Goal: Find specific page/section: Find specific page/section

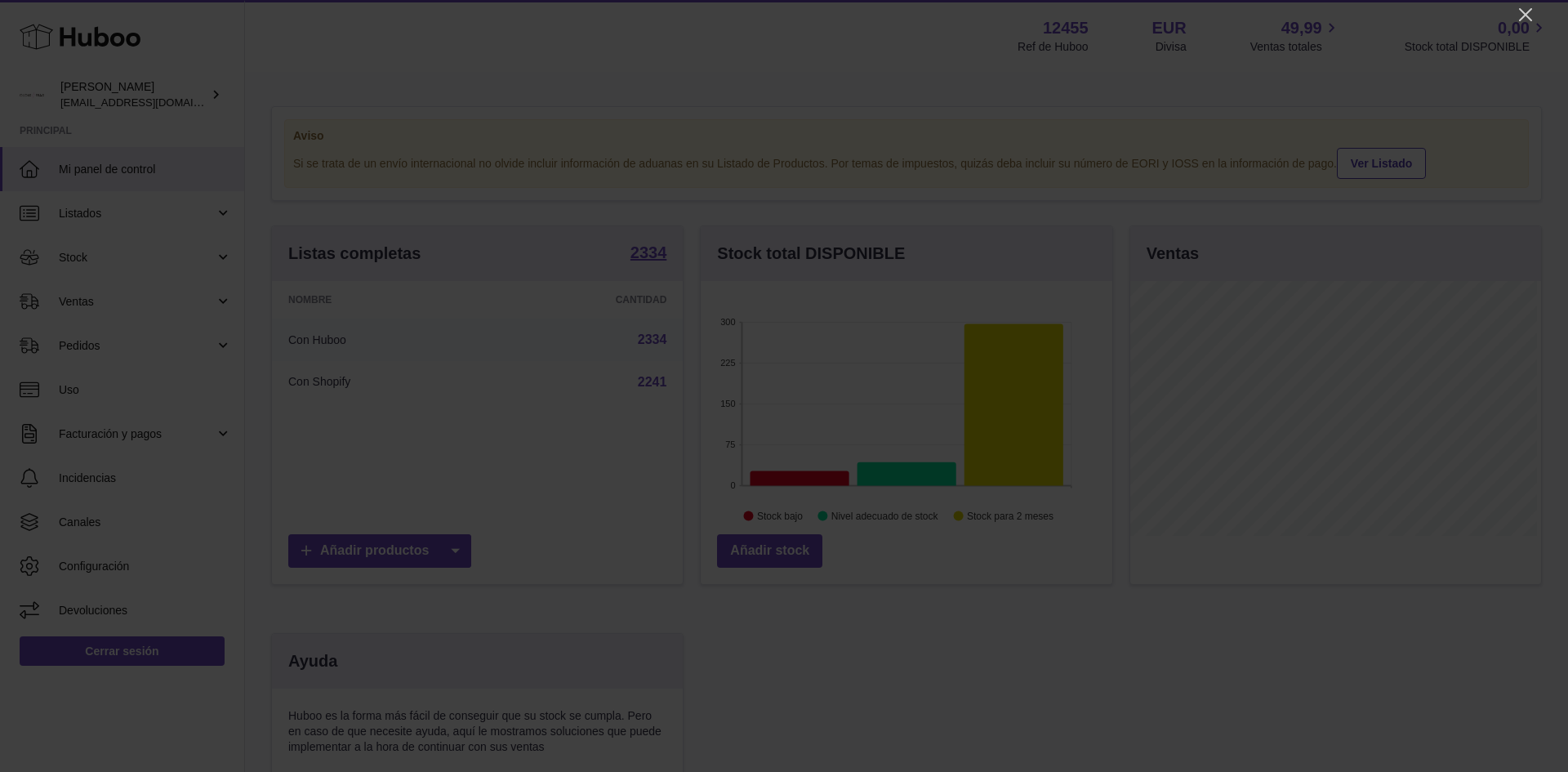
scroll to position [255, 411]
click at [1521, 10] on icon "Close" at bounding box center [1525, 15] width 13 height 13
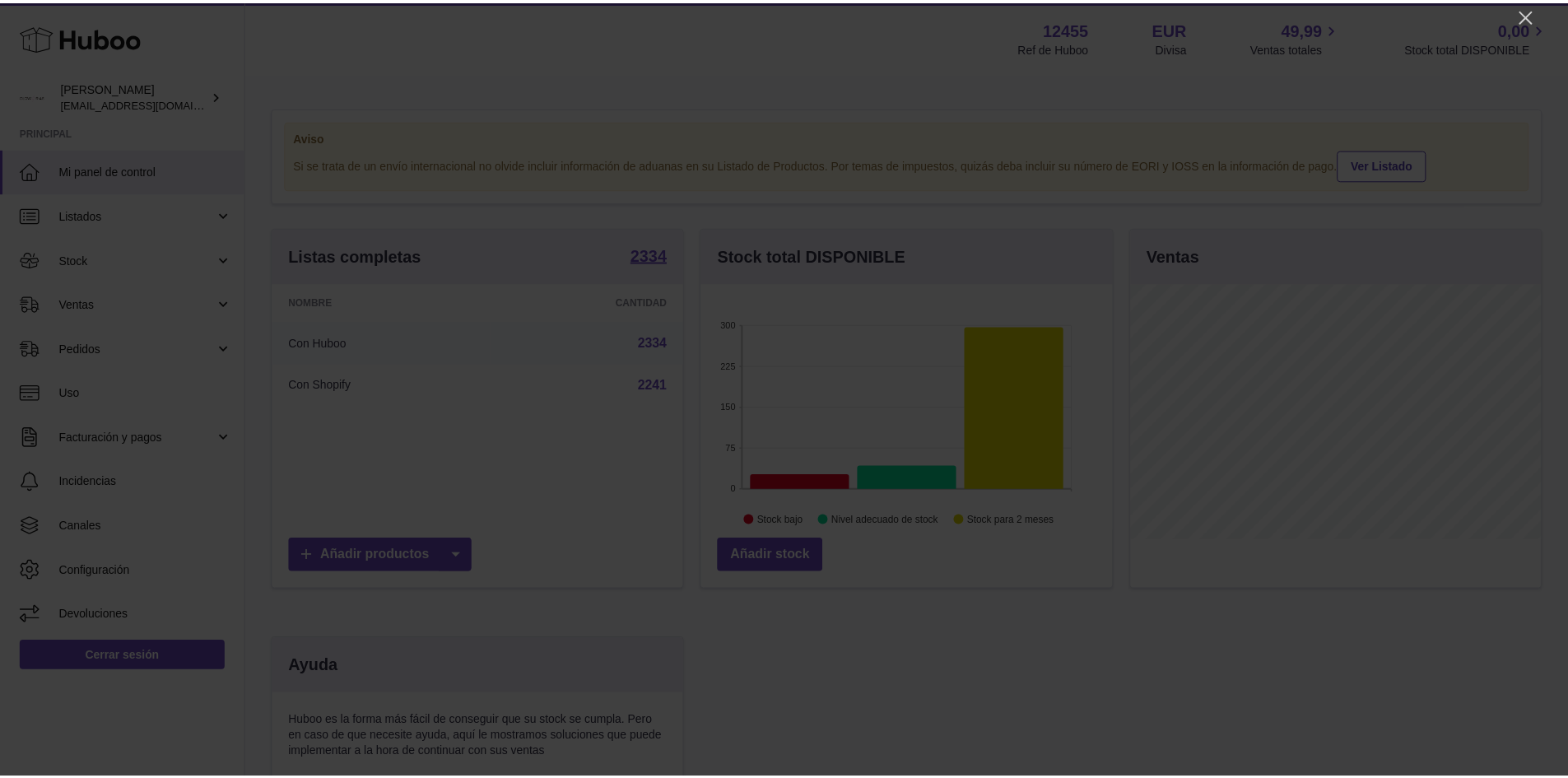
scroll to position [823062, 822669]
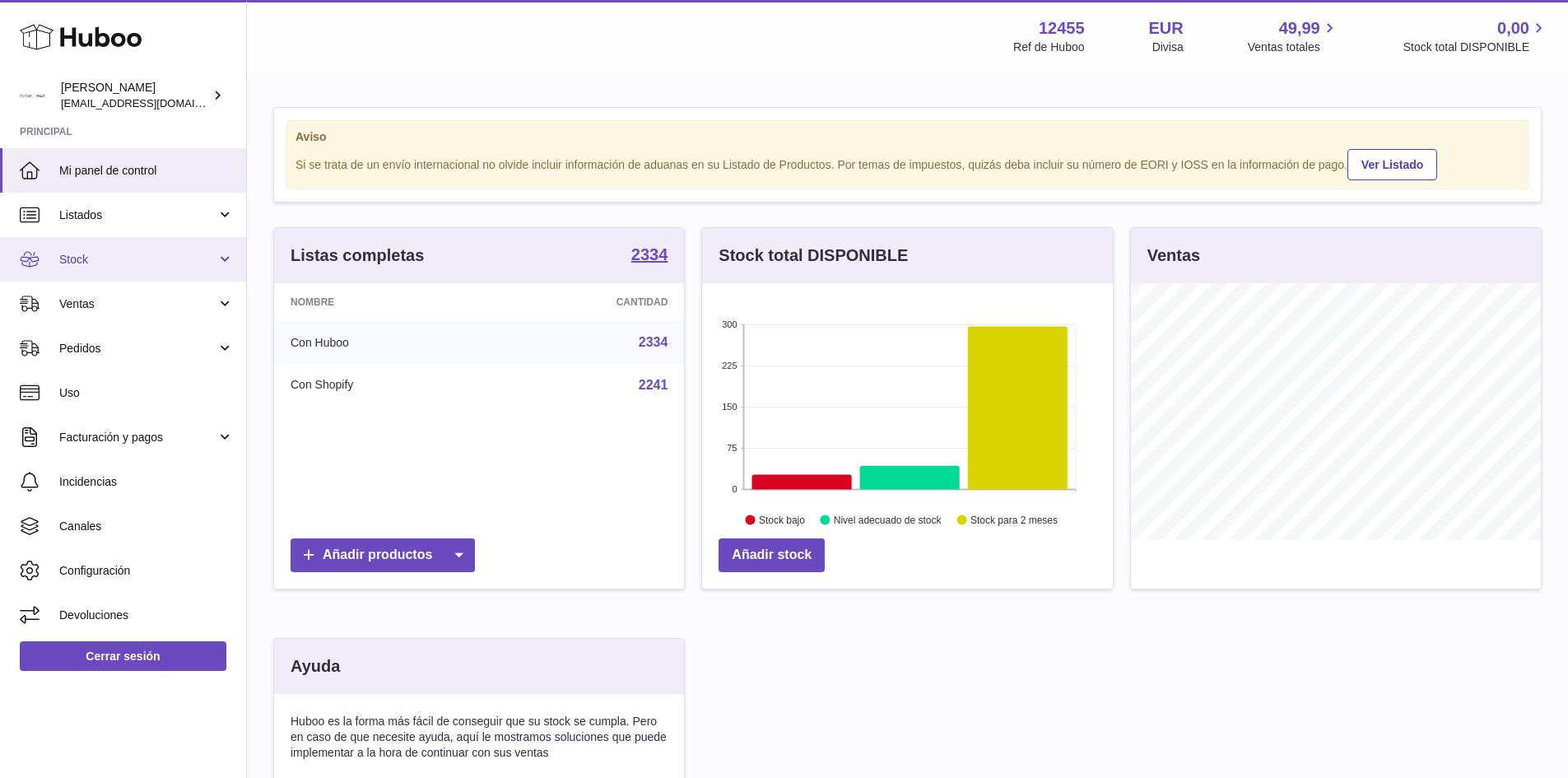
click at [147, 265] on span "Stock" at bounding box center [138, 260] width 157 height 15
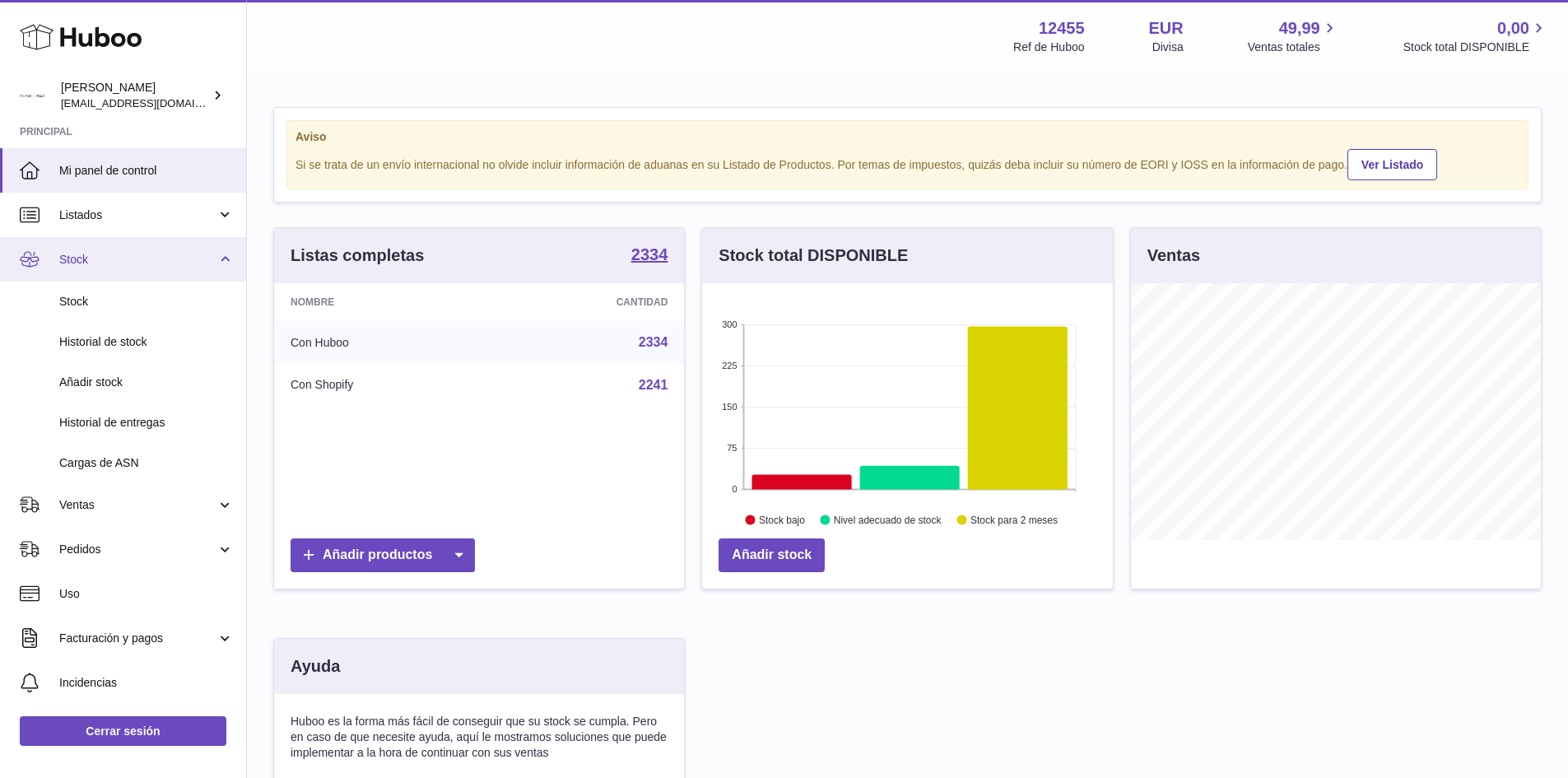
click at [147, 265] on span "Stock" at bounding box center [138, 260] width 157 height 15
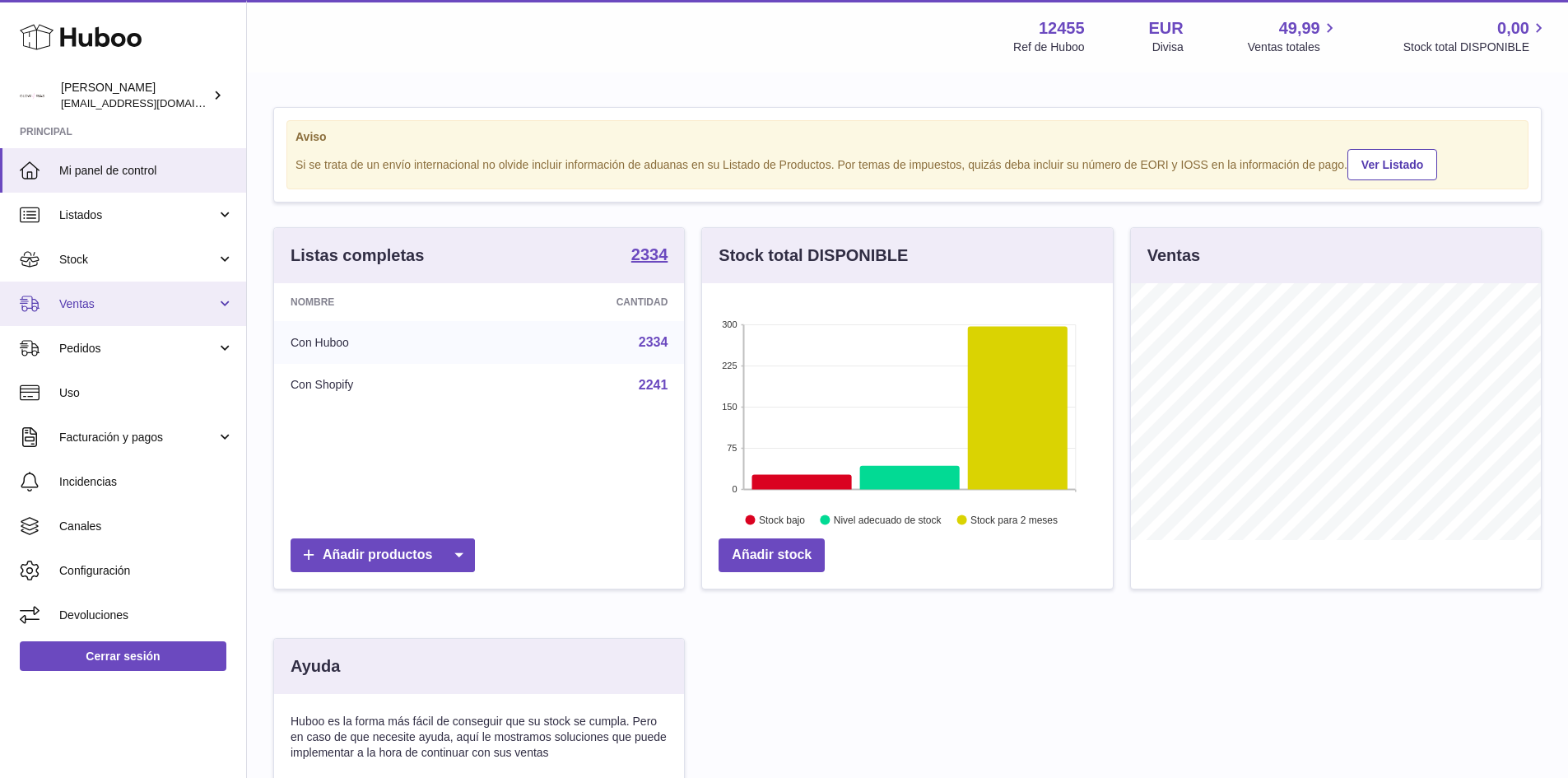
click at [120, 313] on link "Ventas" at bounding box center [123, 304] width 246 height 44
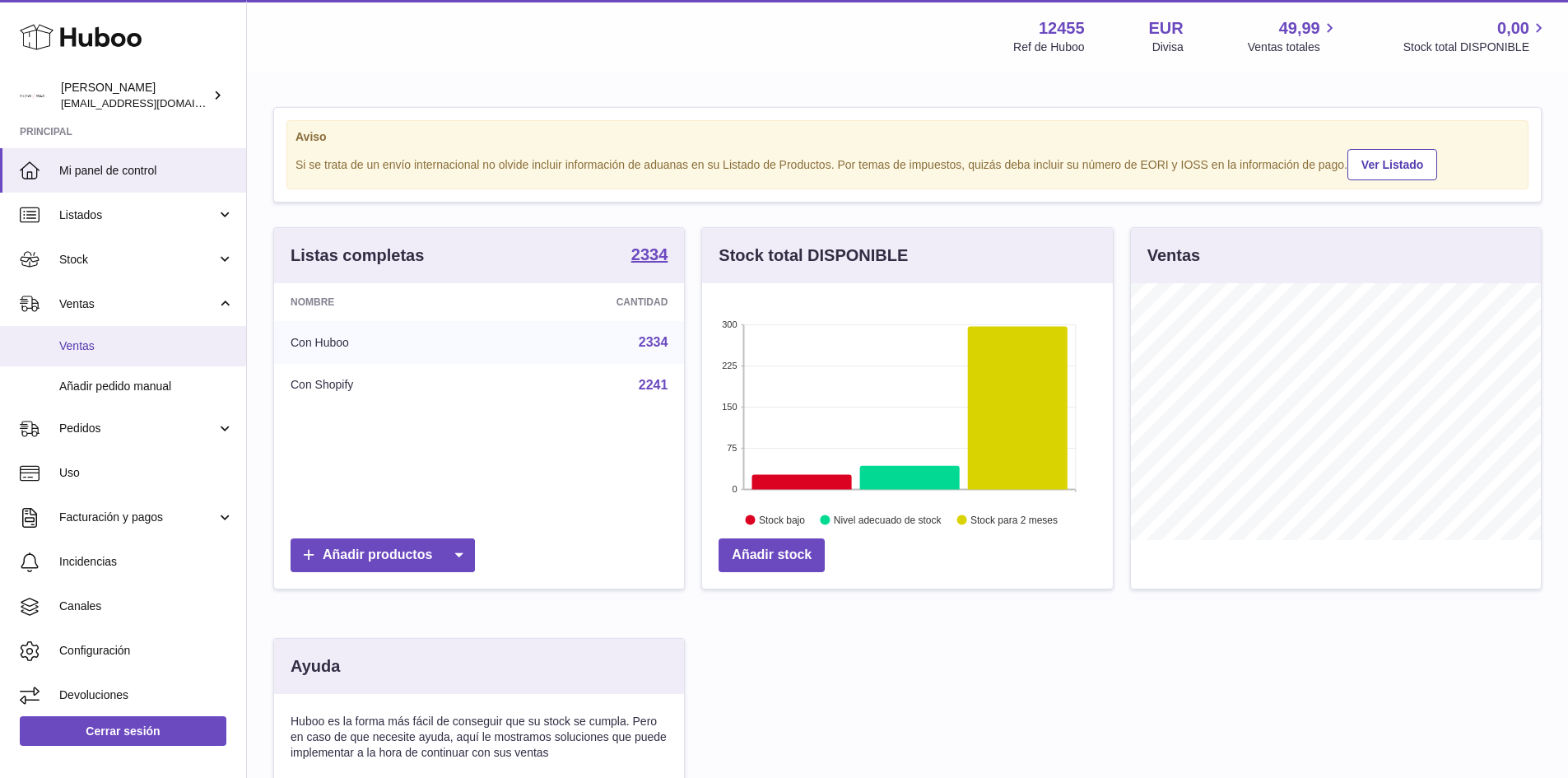
click at [111, 348] on span "Ventas" at bounding box center [147, 346] width 174 height 15
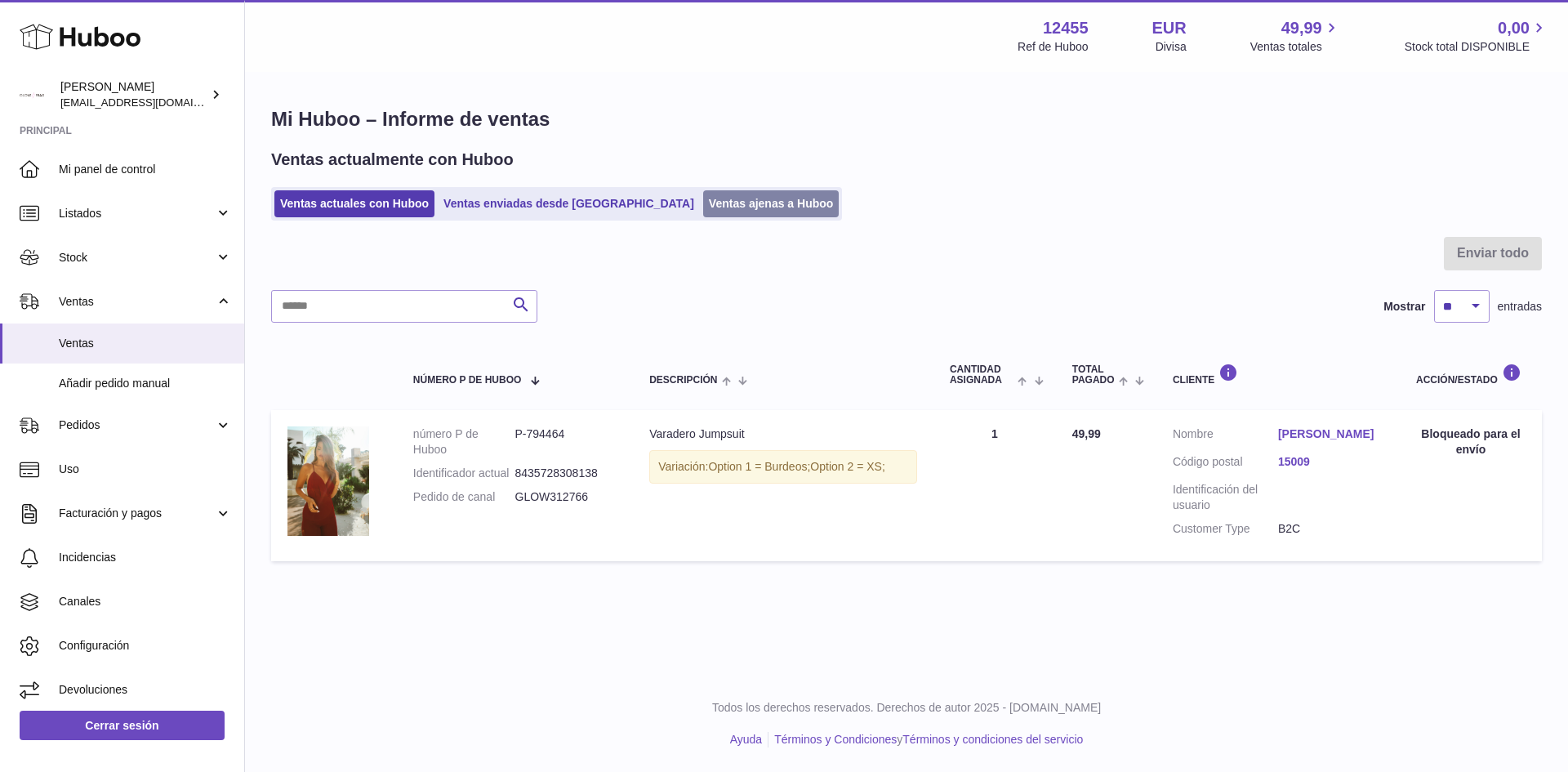
click at [703, 203] on link "Ventas ajenas a Huboo" at bounding box center [772, 203] width 137 height 27
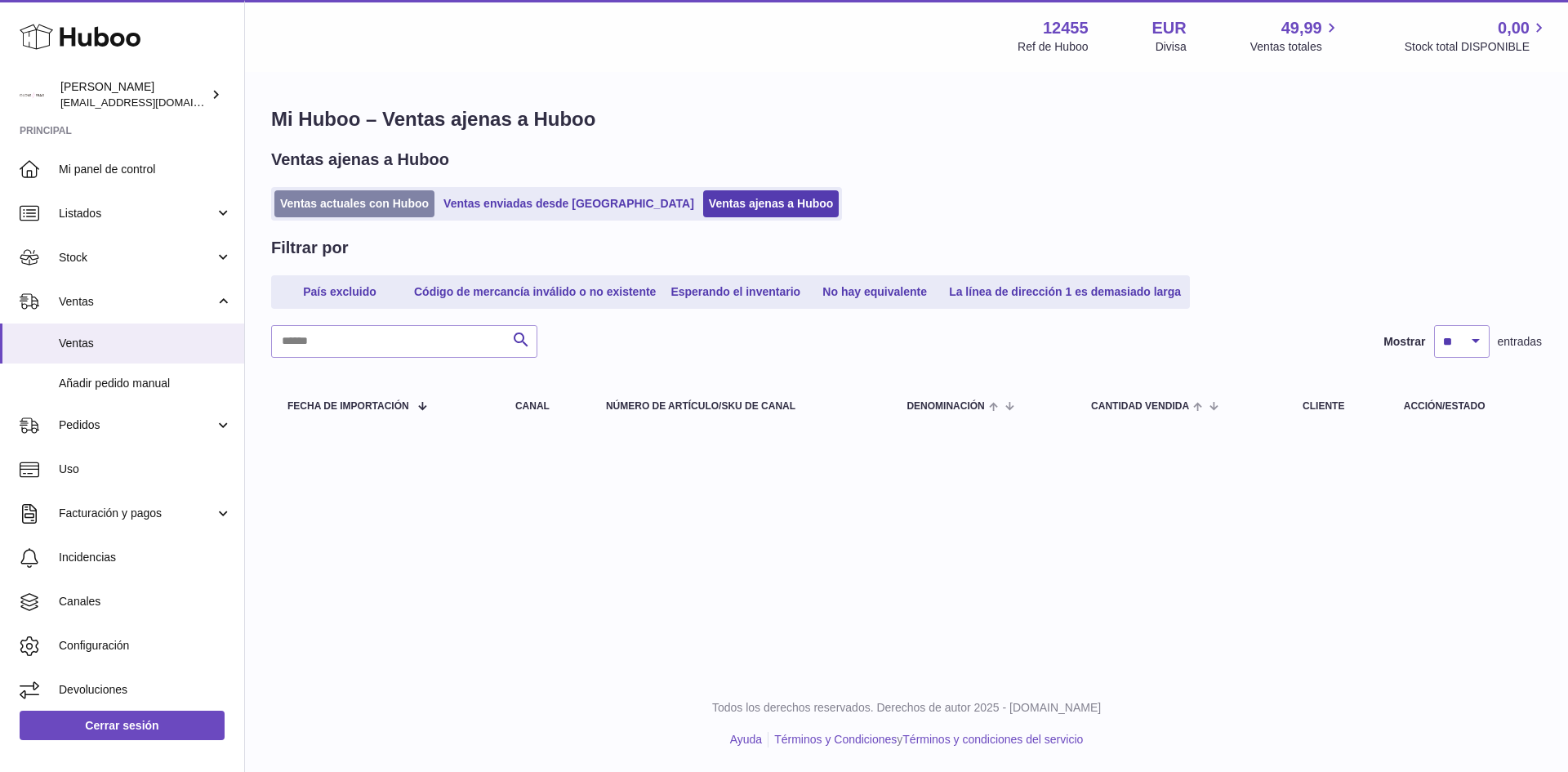
click at [386, 208] on link "Ventas actuales con Huboo" at bounding box center [354, 203] width 160 height 27
